Goal: Task Accomplishment & Management: Manage account settings

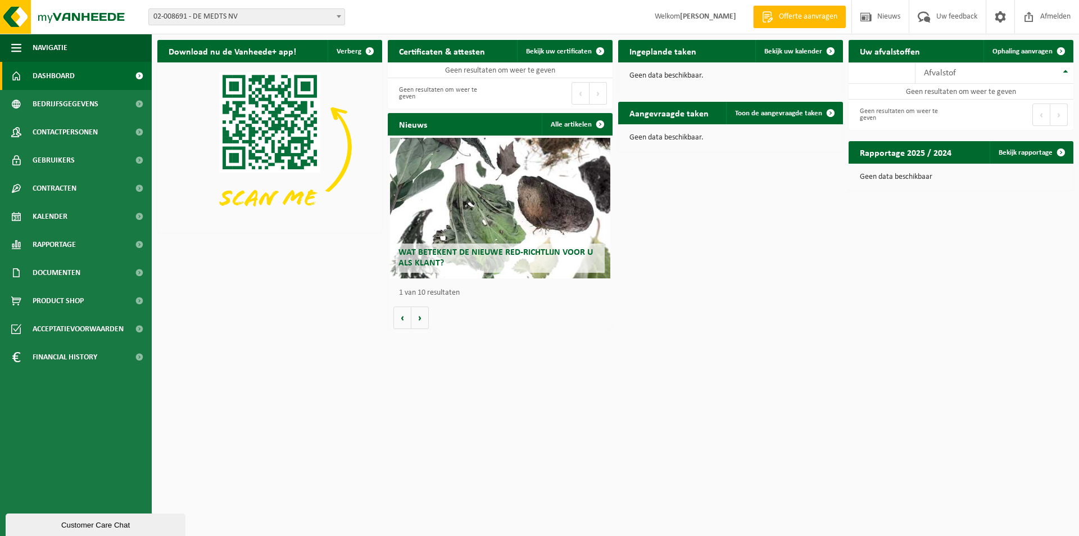
click at [337, 16] on b at bounding box center [339, 16] width 4 height 3
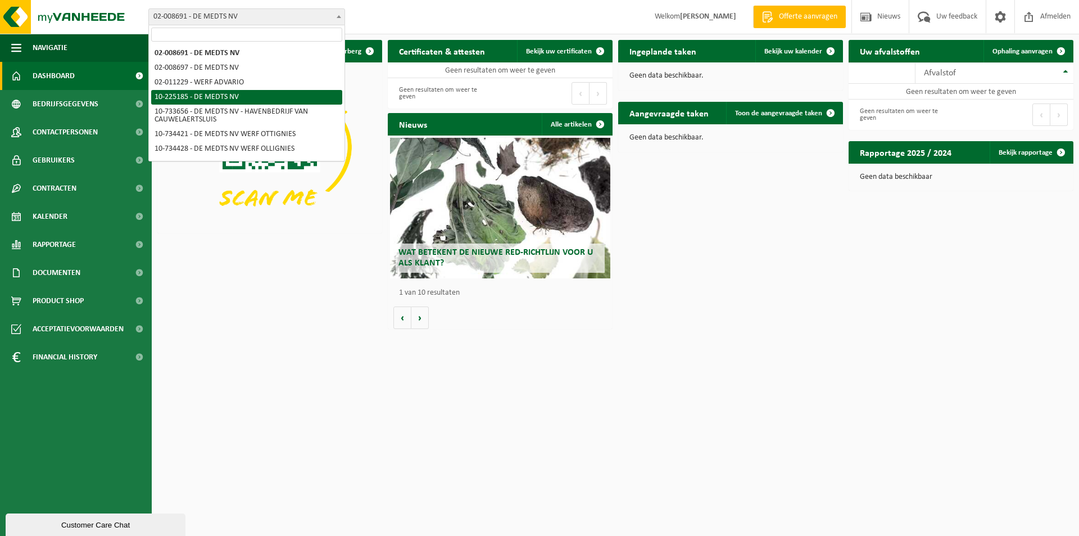
scroll to position [56, 0]
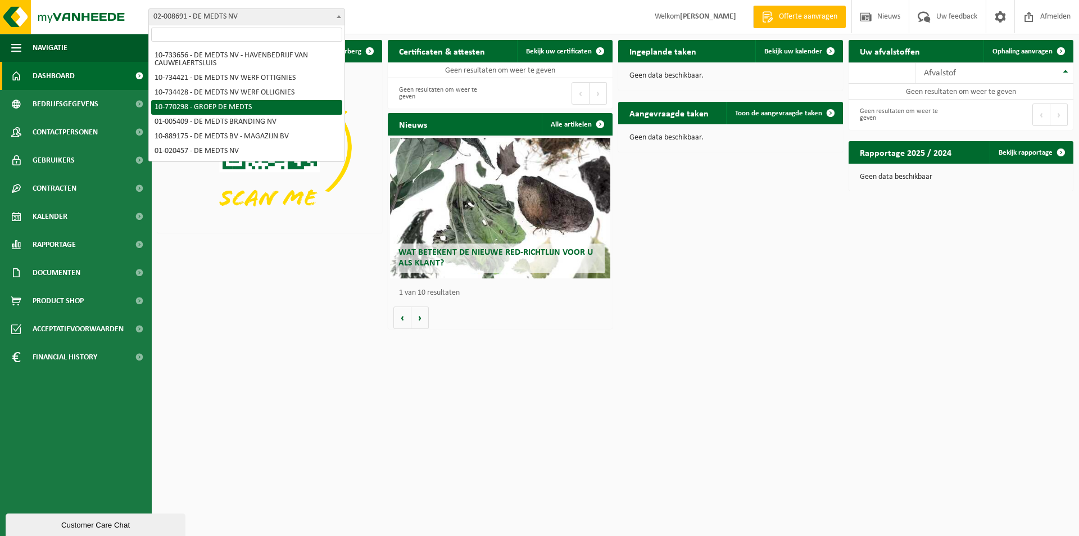
select select "16017"
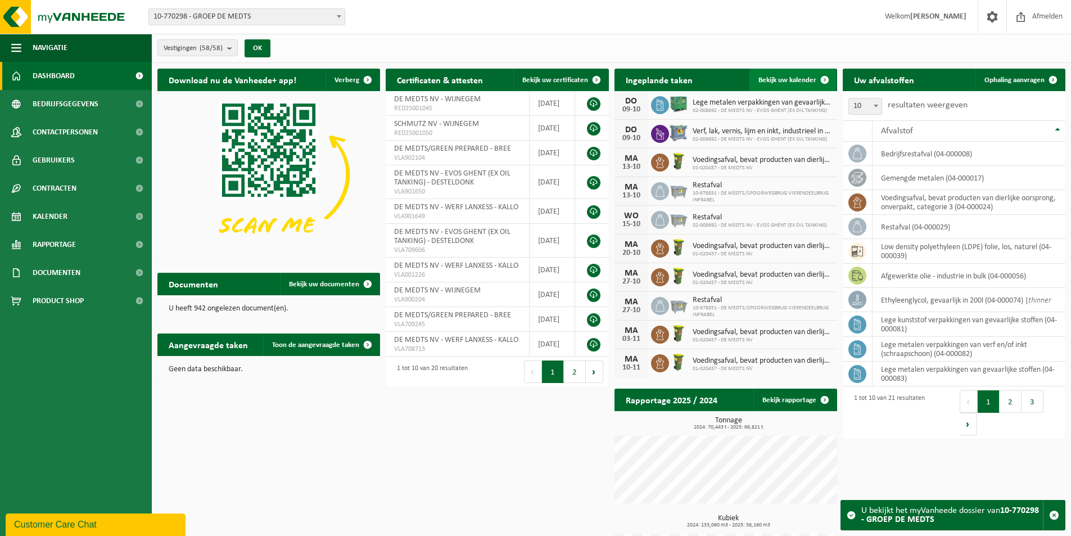
click at [781, 77] on span "Bekijk uw kalender" at bounding box center [787, 79] width 58 height 7
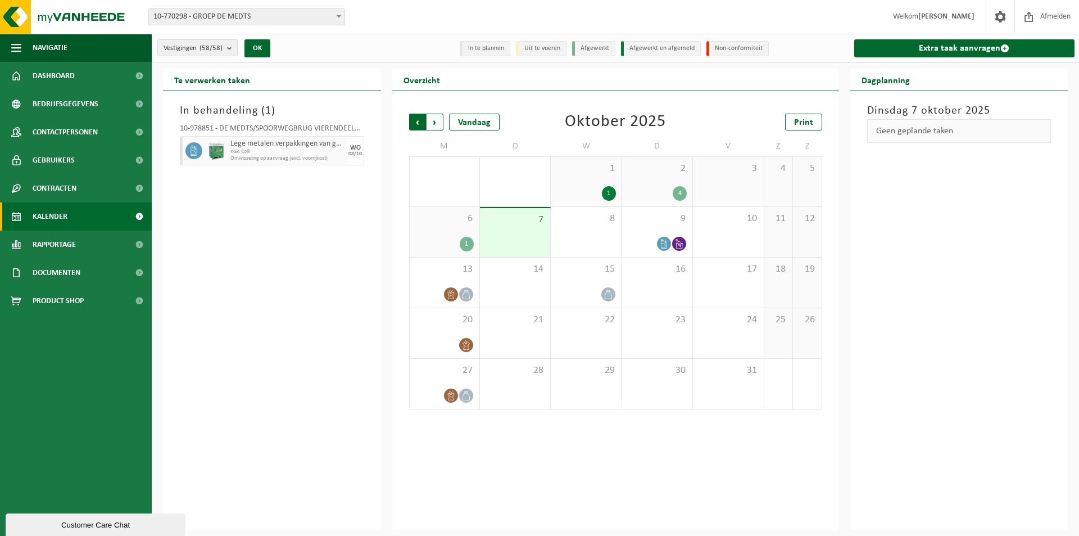
click at [438, 120] on span "Volgende" at bounding box center [435, 122] width 17 height 17
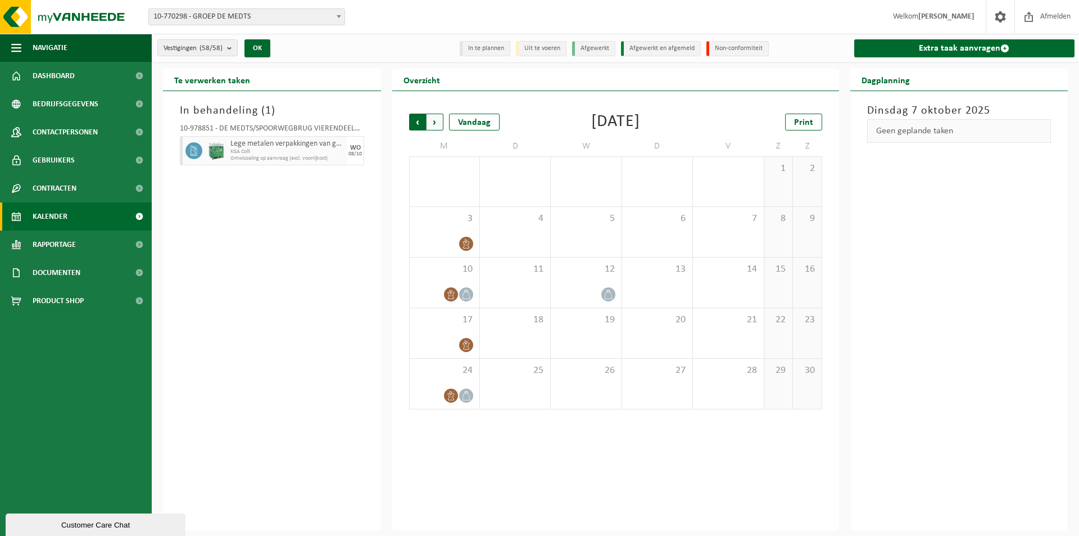
click at [438, 120] on span "Volgende" at bounding box center [435, 122] width 17 height 17
click at [457, 329] on div "22" at bounding box center [445, 333] width 70 height 50
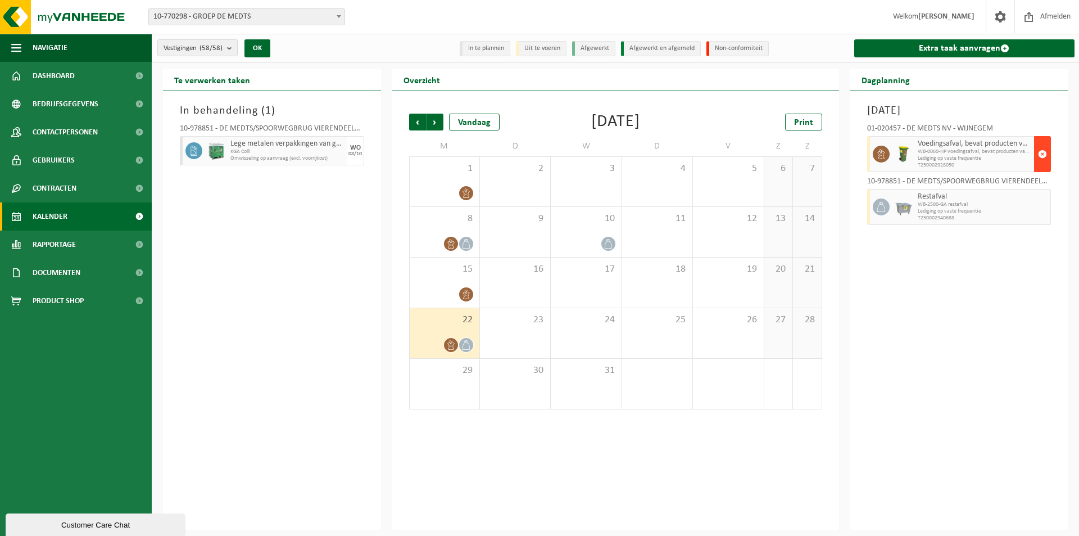
click at [1043, 154] on span "button" at bounding box center [1042, 154] width 9 height 22
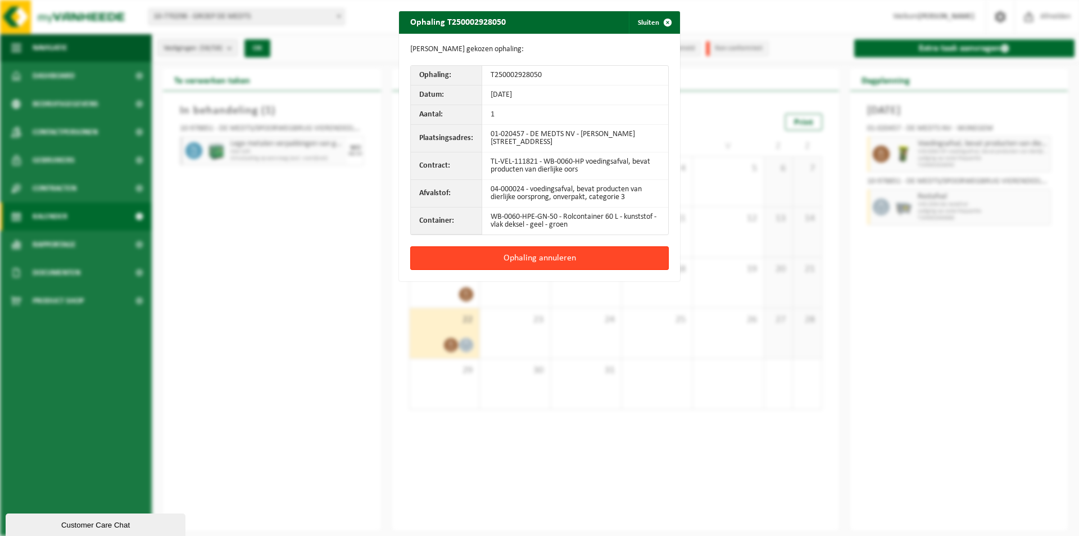
click at [537, 259] on button "Ophaling annuleren" at bounding box center [539, 258] width 258 height 24
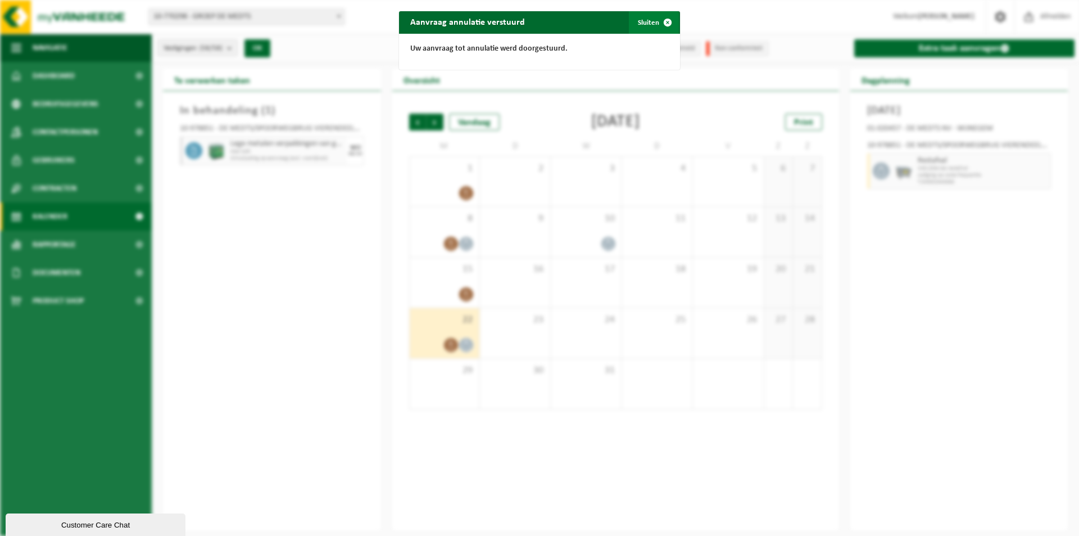
click at [664, 20] on span "button" at bounding box center [667, 22] width 22 height 22
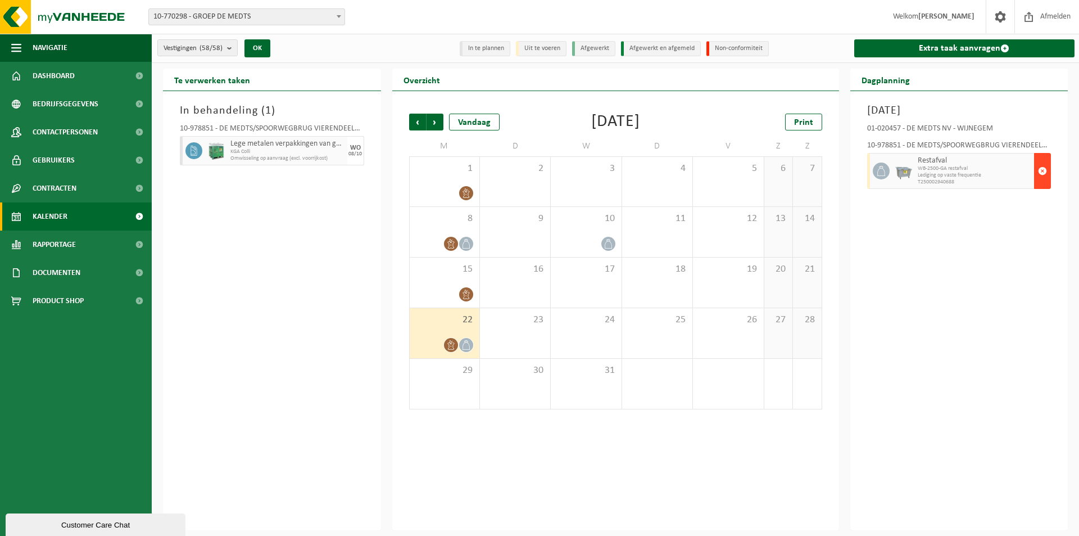
click at [1041, 170] on span "button" at bounding box center [1042, 171] width 9 height 22
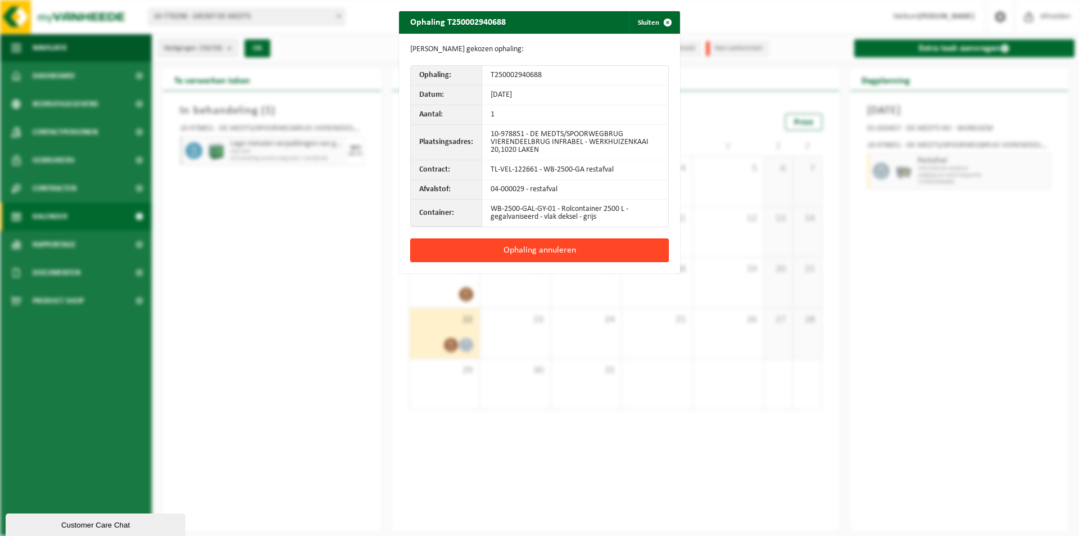
click at [526, 252] on button "Ophaling annuleren" at bounding box center [539, 250] width 258 height 24
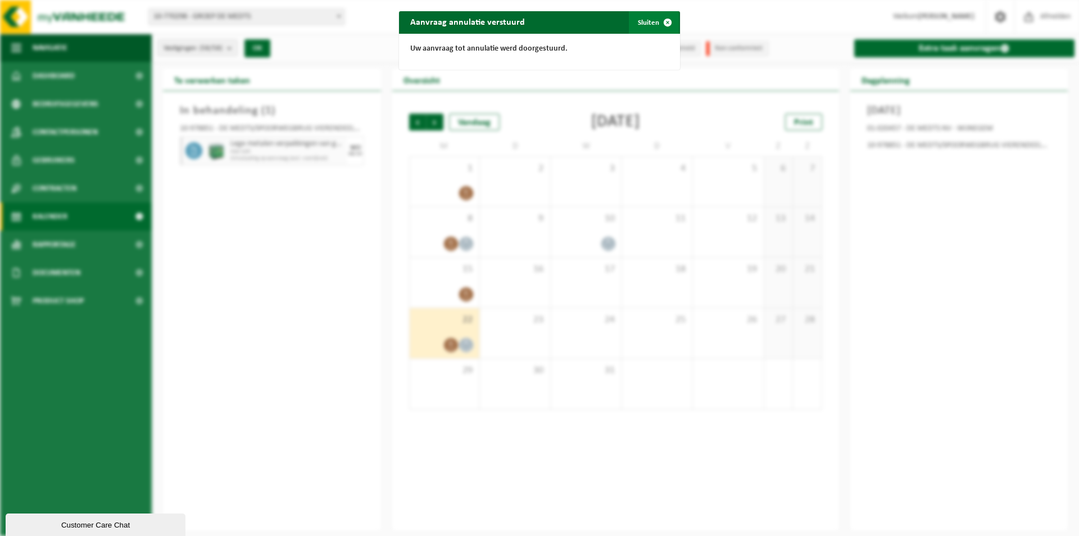
click at [661, 22] on span "button" at bounding box center [667, 22] width 22 height 22
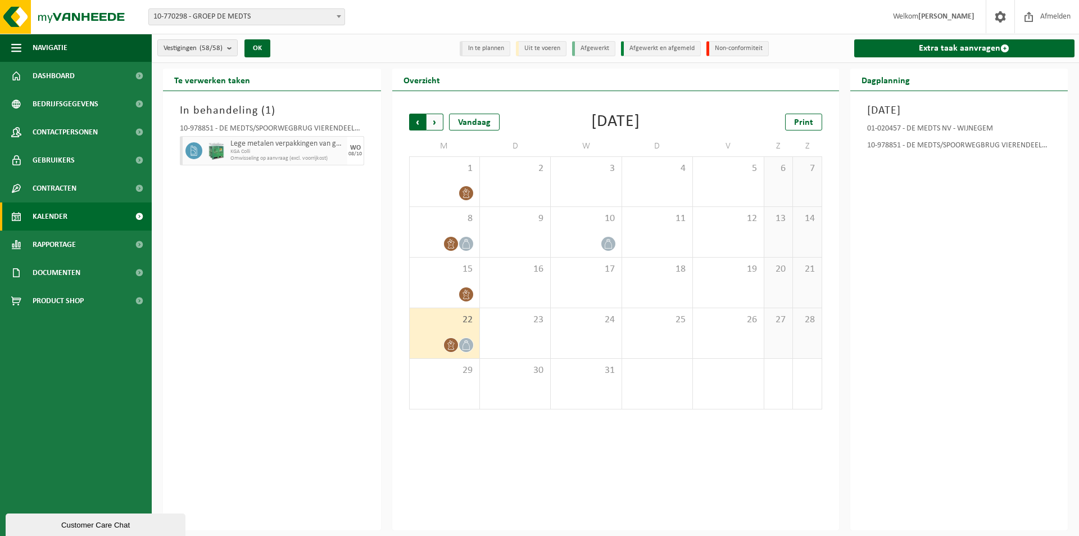
click at [437, 120] on span "Volgende" at bounding box center [435, 122] width 17 height 17
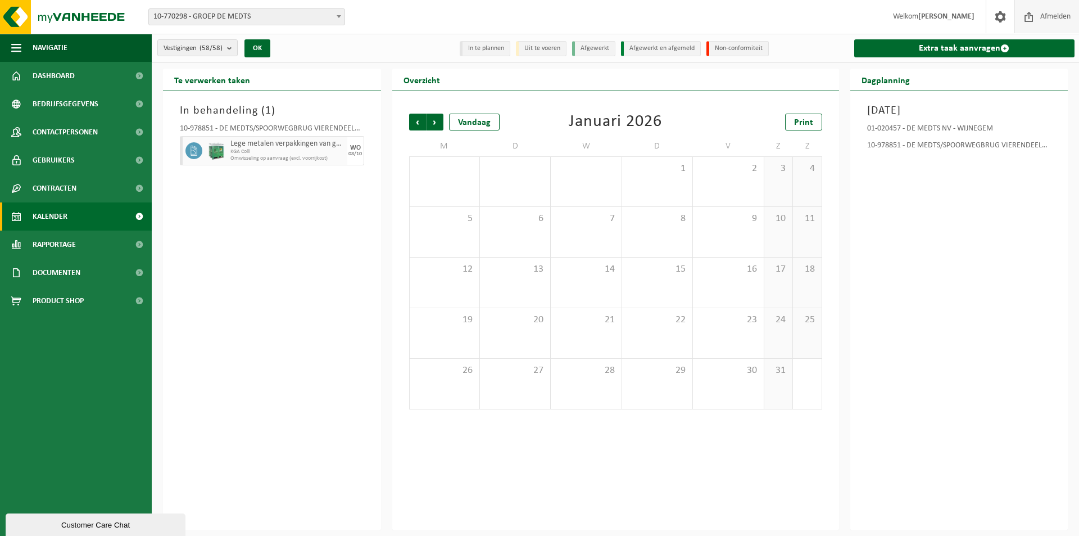
click at [1050, 20] on span "Afmelden" at bounding box center [1055, 16] width 36 height 33
